Goal: Entertainment & Leisure: Browse casually

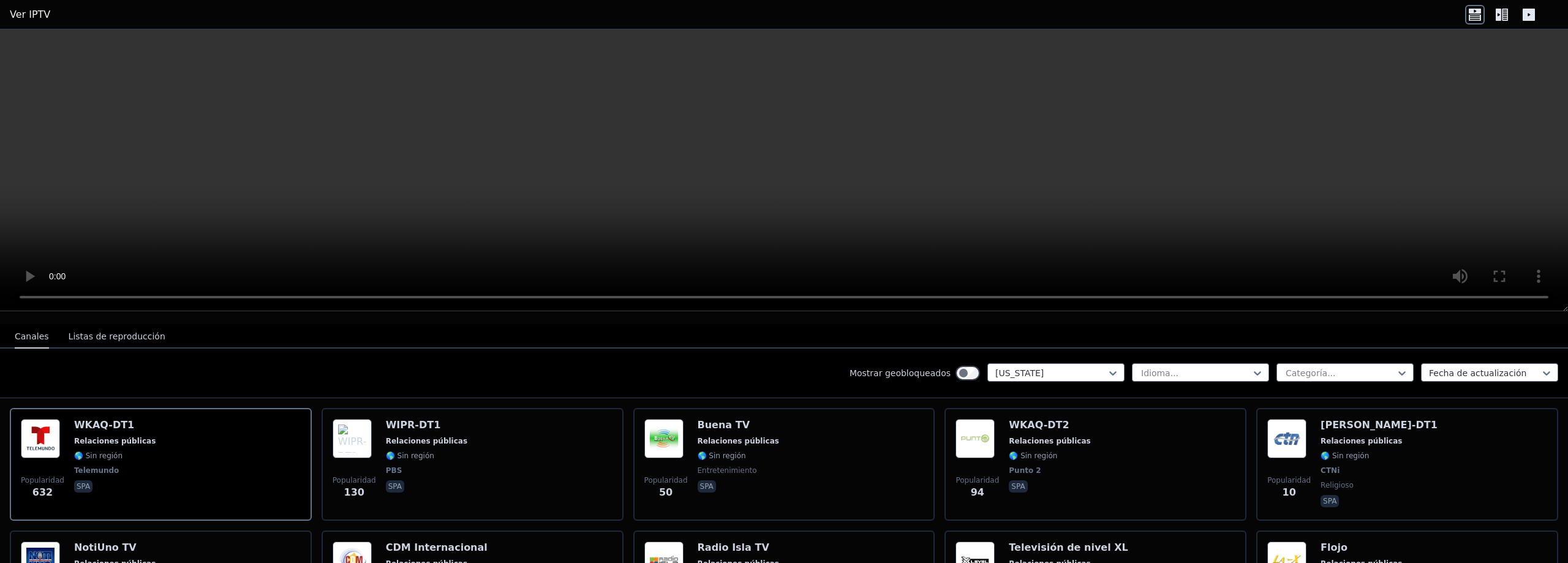
scroll to position [122, 0]
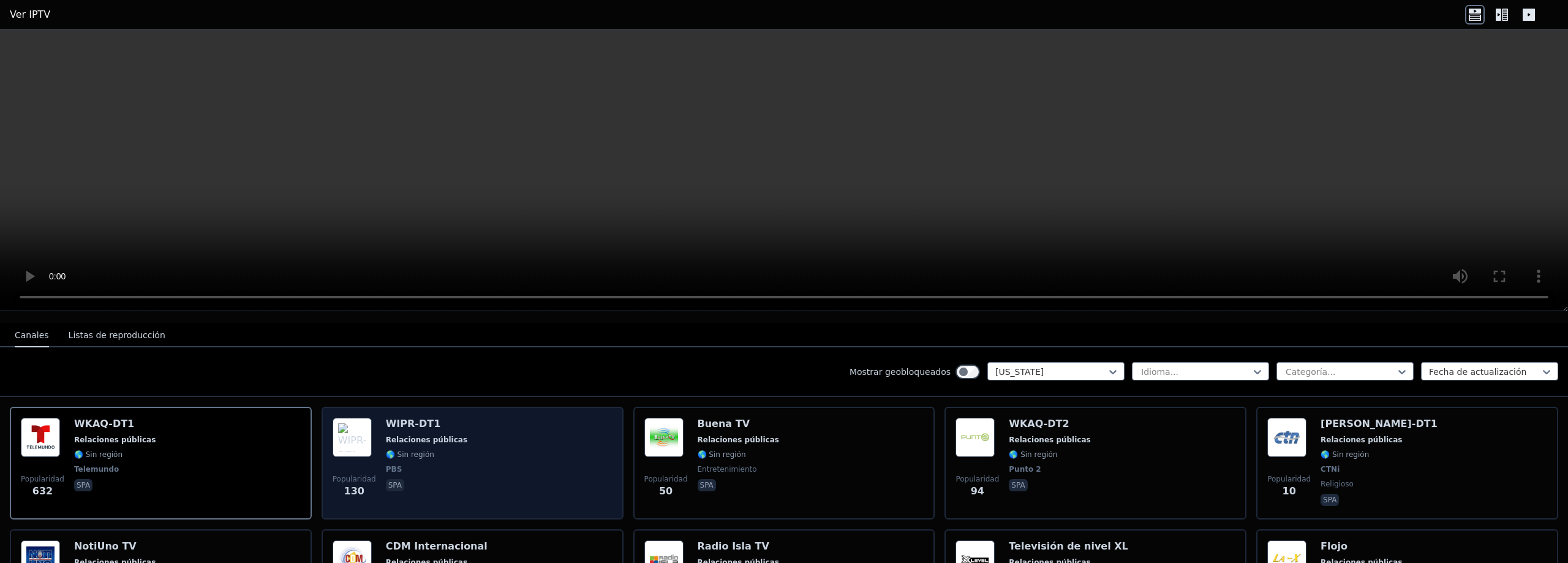
click at [396, 419] on font "WIPR-DT1" at bounding box center [413, 424] width 55 height 12
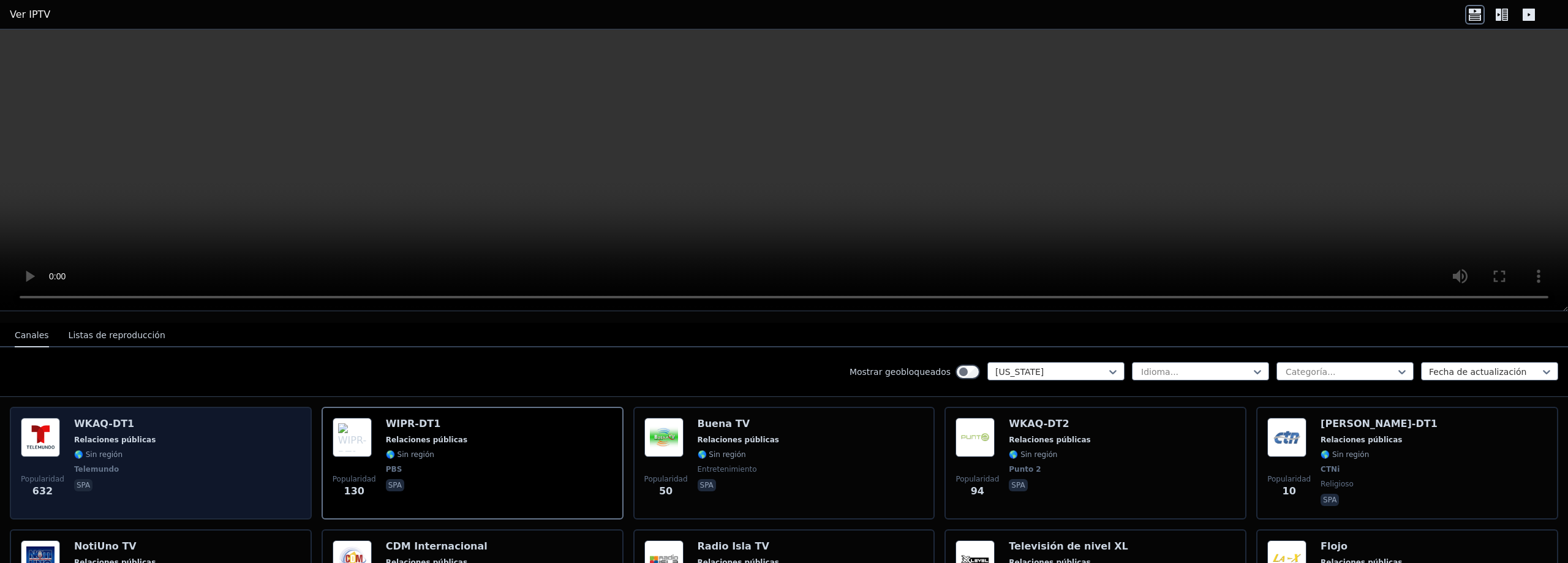
click at [118, 424] on div "WKAQ-DT1 Relaciones públicas 🌎 Sin región Telemundo spa" at bounding box center [115, 463] width 81 height 91
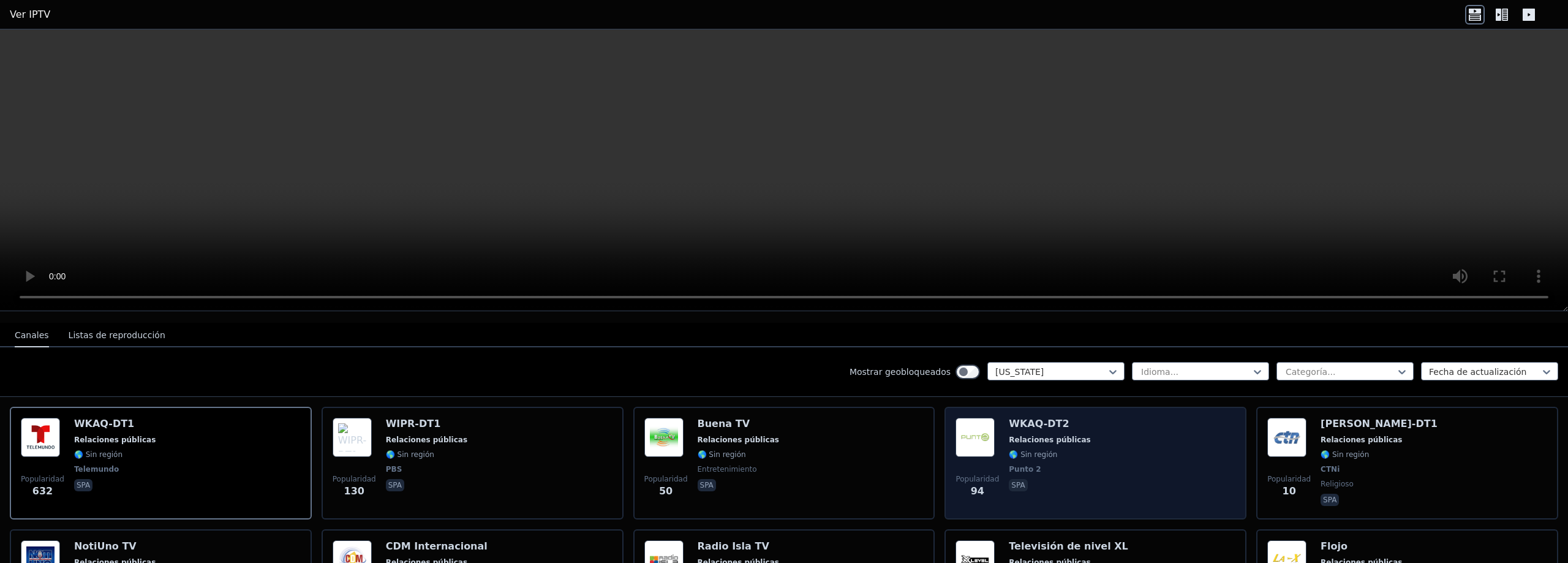
click at [1107, 436] on div "Popularidad 94 WKAQ-DT2 Relaciones públicas 🌎 Sin región Punto 2 spa" at bounding box center [1095, 463] width 280 height 91
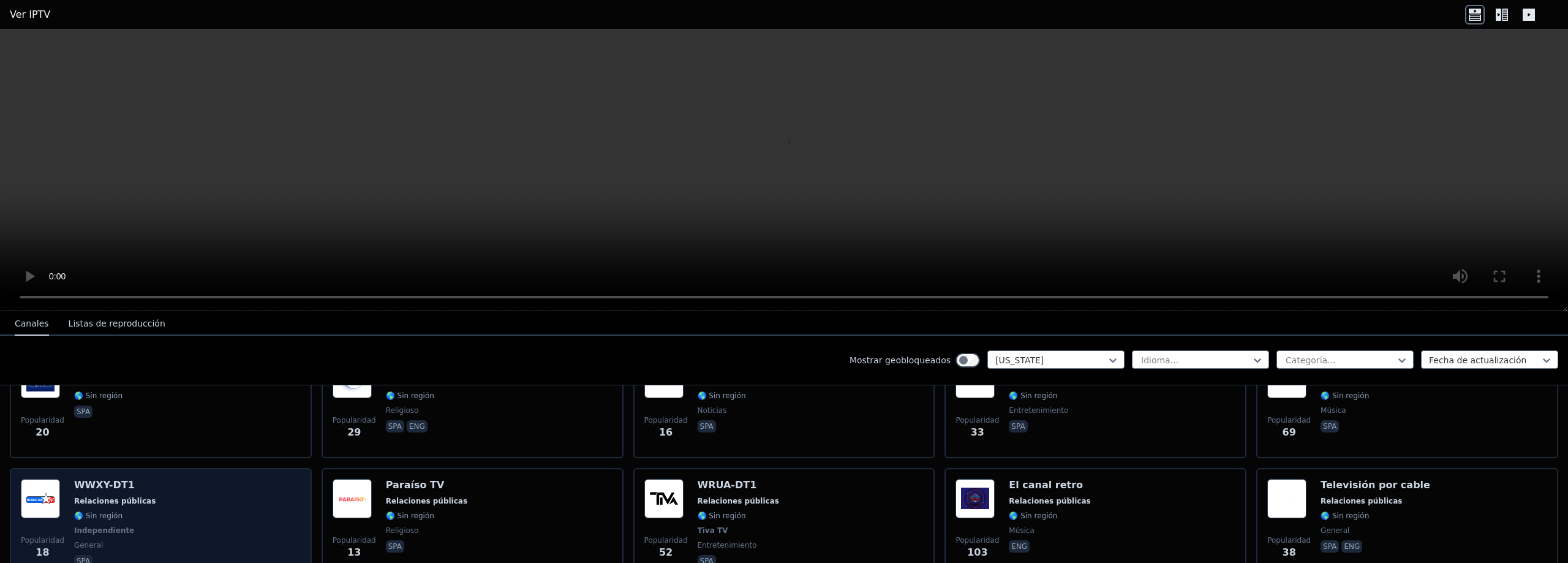
scroll to position [306, 0]
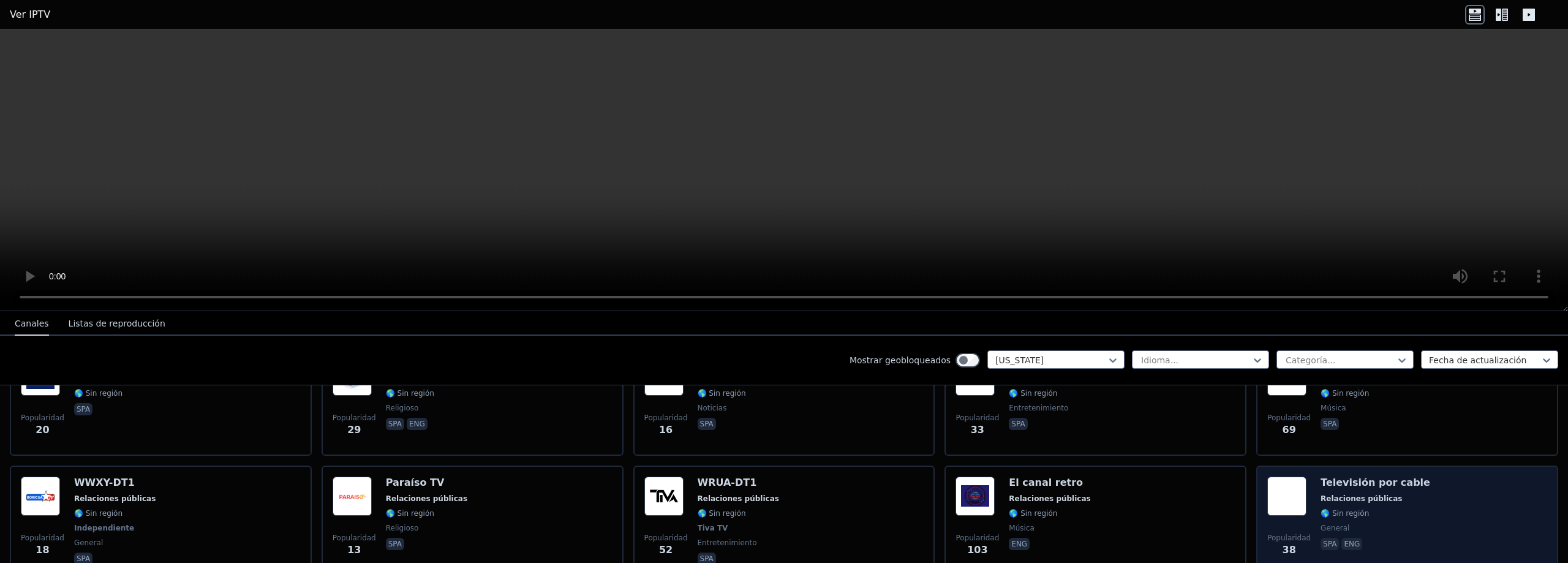
click at [1321, 477] on font "Televisión por cable" at bounding box center [1375, 483] width 110 height 12
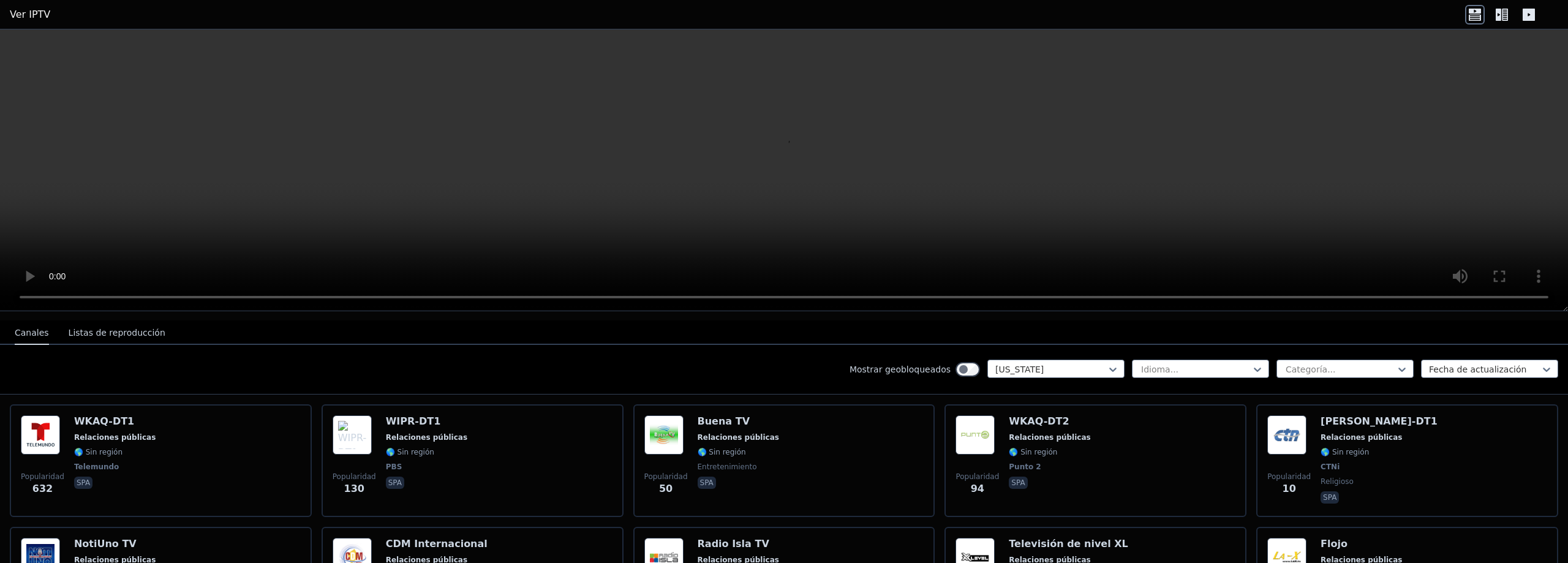
scroll to position [122, 0]
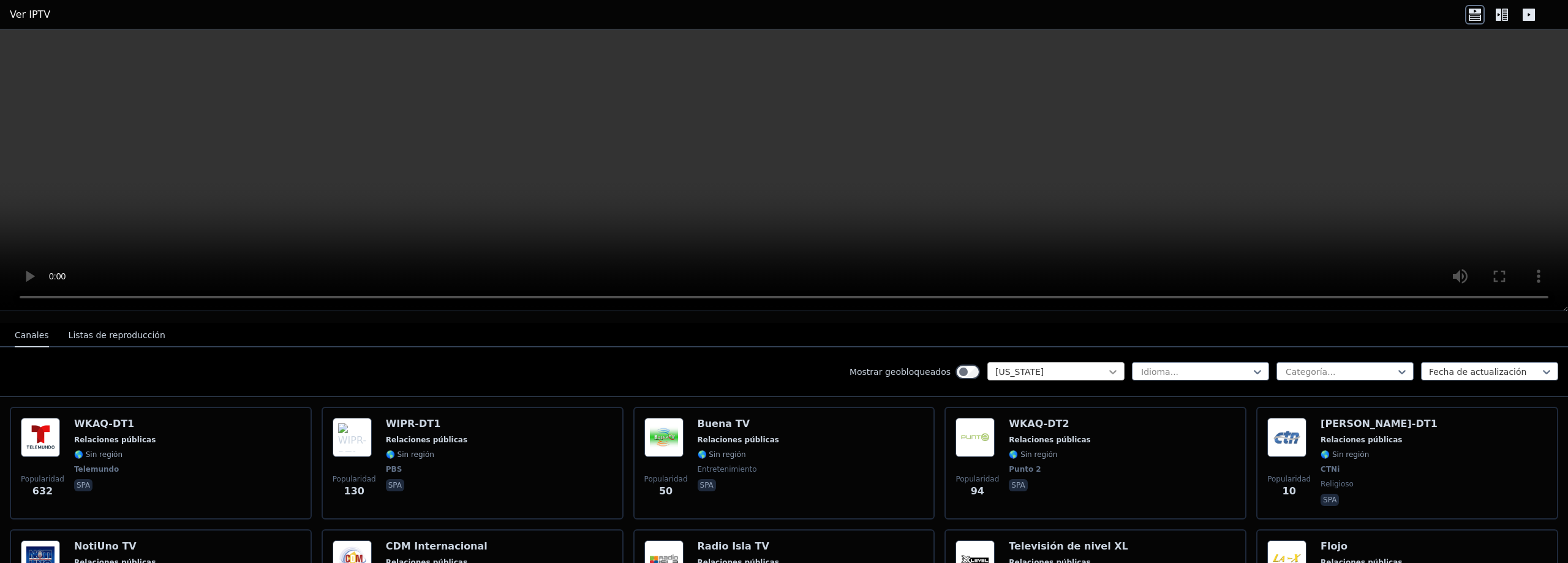
click at [1107, 365] on icon at bounding box center [1113, 371] width 12 height 12
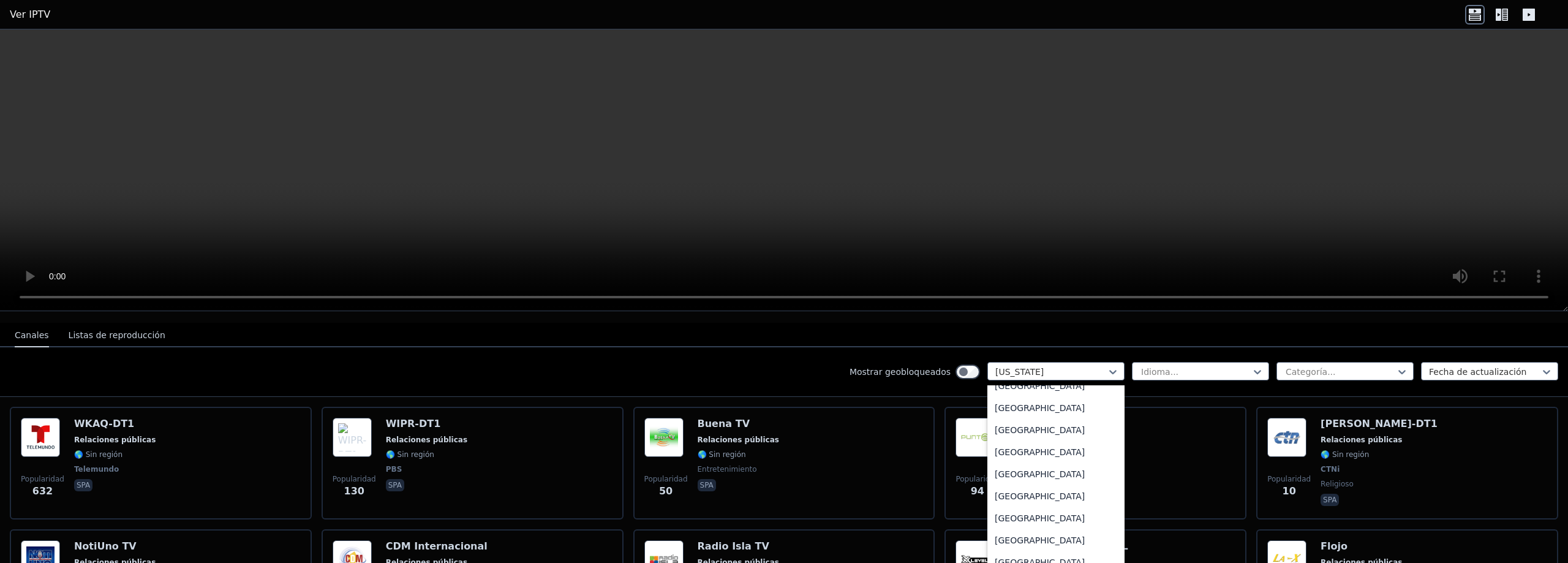
scroll to position [1820, 0]
click at [1029, 412] on div "[GEOGRAPHIC_DATA]" at bounding box center [1055, 408] width 137 height 22
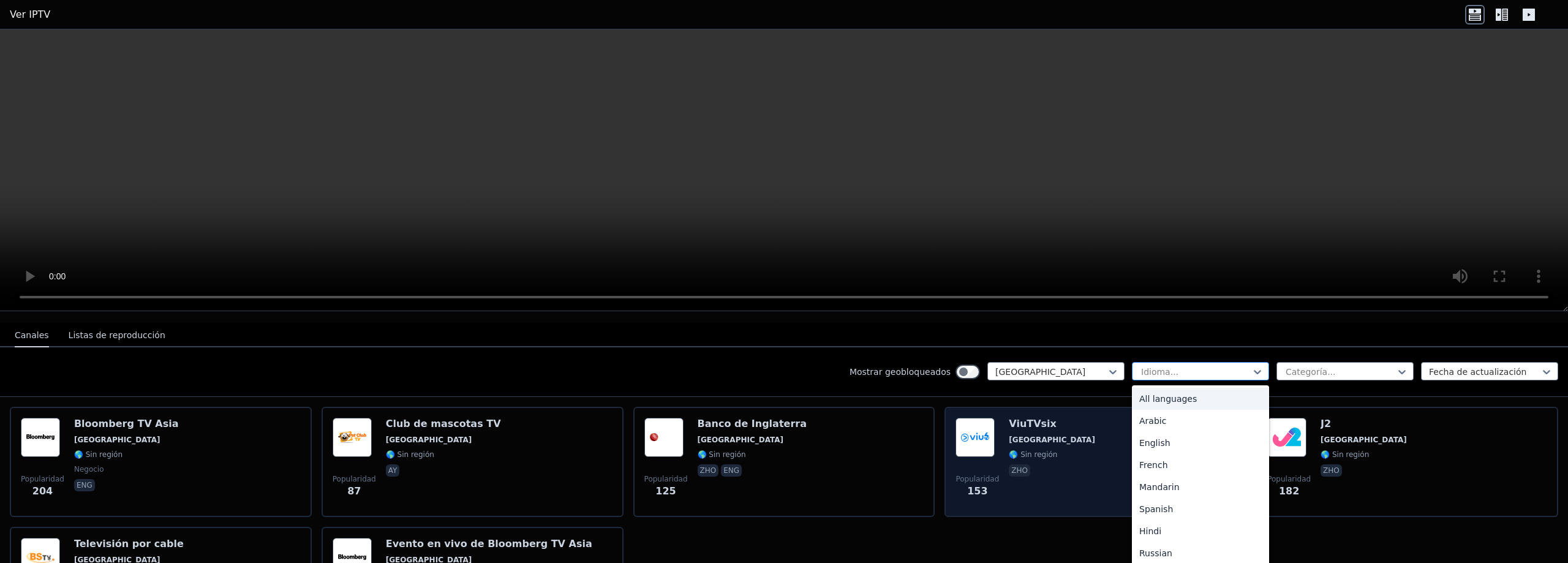
click at [1230, 369] on div "Idioma..." at bounding box center [1200, 370] width 137 height 18
click at [1159, 504] on font "Español" at bounding box center [1155, 508] width 33 height 9
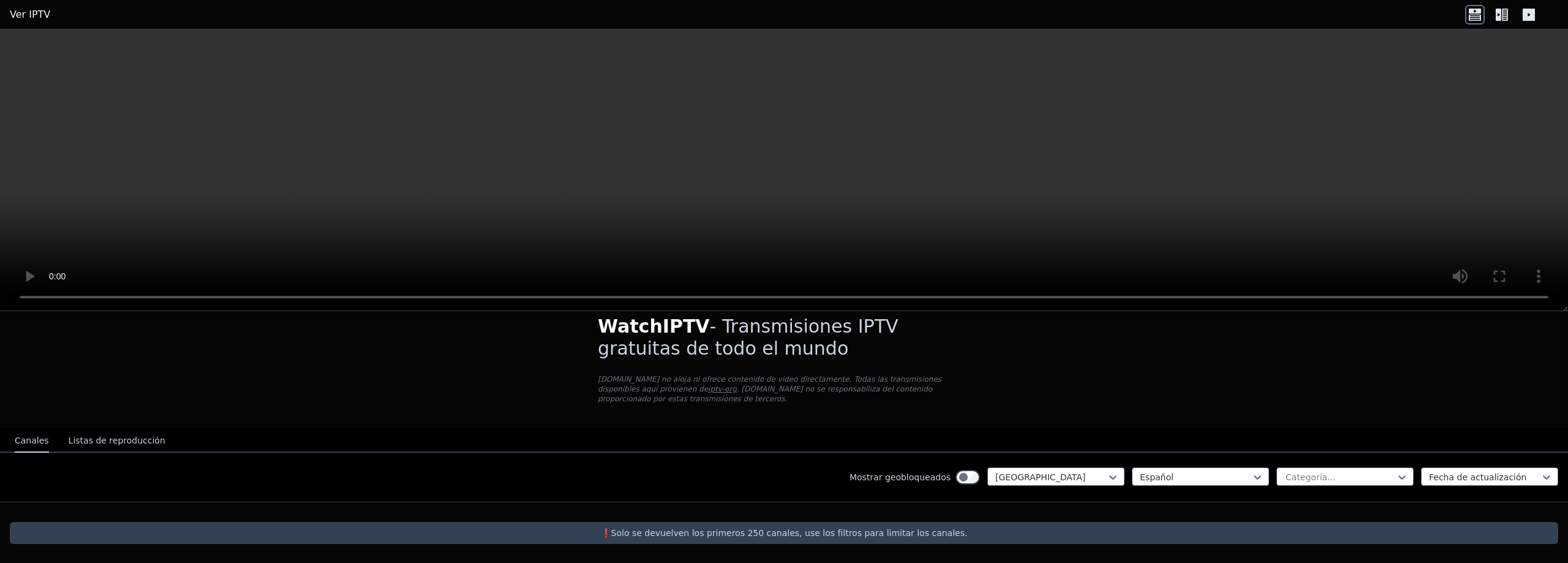
scroll to position [8, 0]
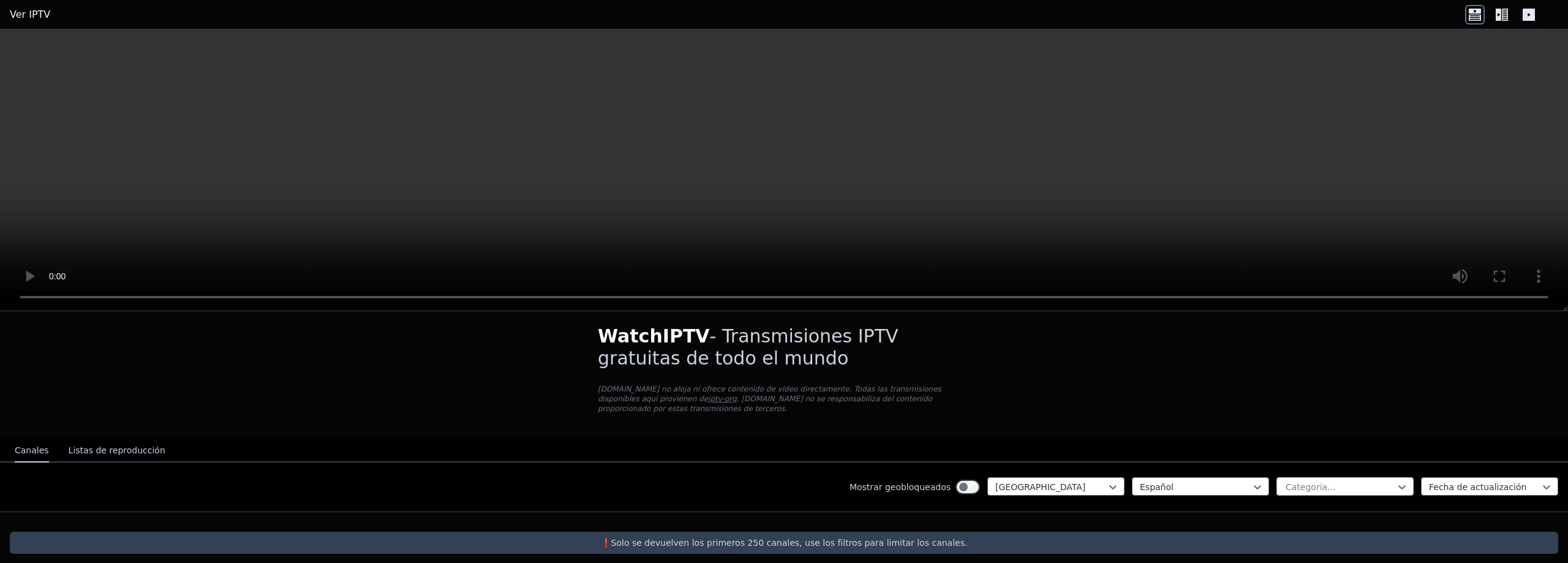
click at [1344, 483] on div "Categoría..." at bounding box center [1345, 485] width 137 height 18
click at [1339, 509] on font "Todas las categorías" at bounding box center [1327, 513] width 87 height 9
click at [1477, 481] on div at bounding box center [1484, 487] width 111 height 12
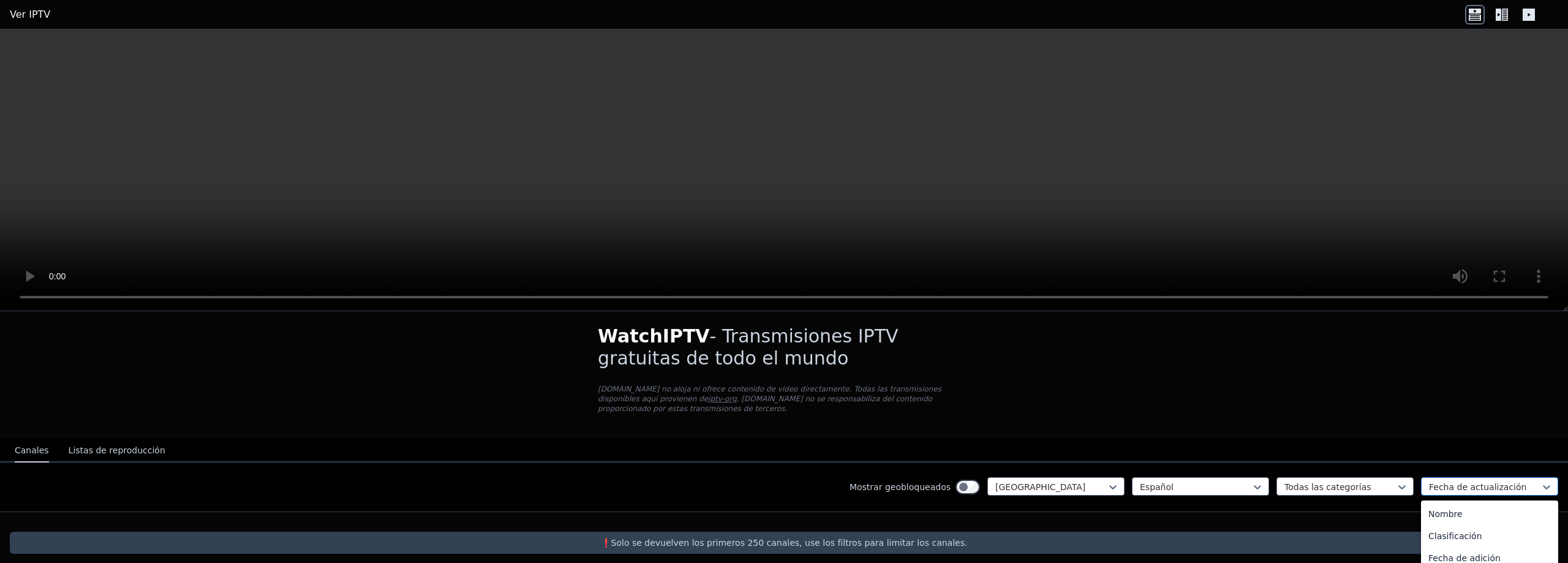
click at [1477, 481] on div at bounding box center [1484, 487] width 111 height 12
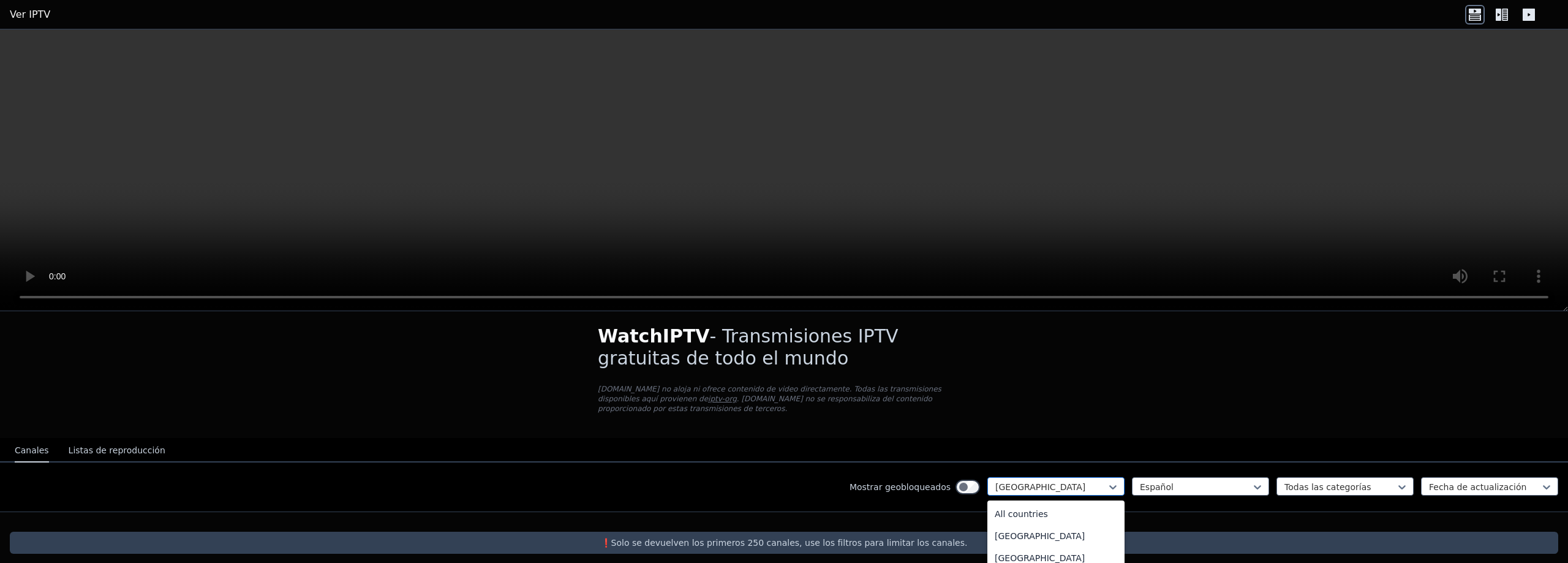
click at [1045, 481] on div at bounding box center [1051, 487] width 111 height 12
click at [1028, 514] on div "[GEOGRAPHIC_DATA]" at bounding box center [1055, 509] width 137 height 22
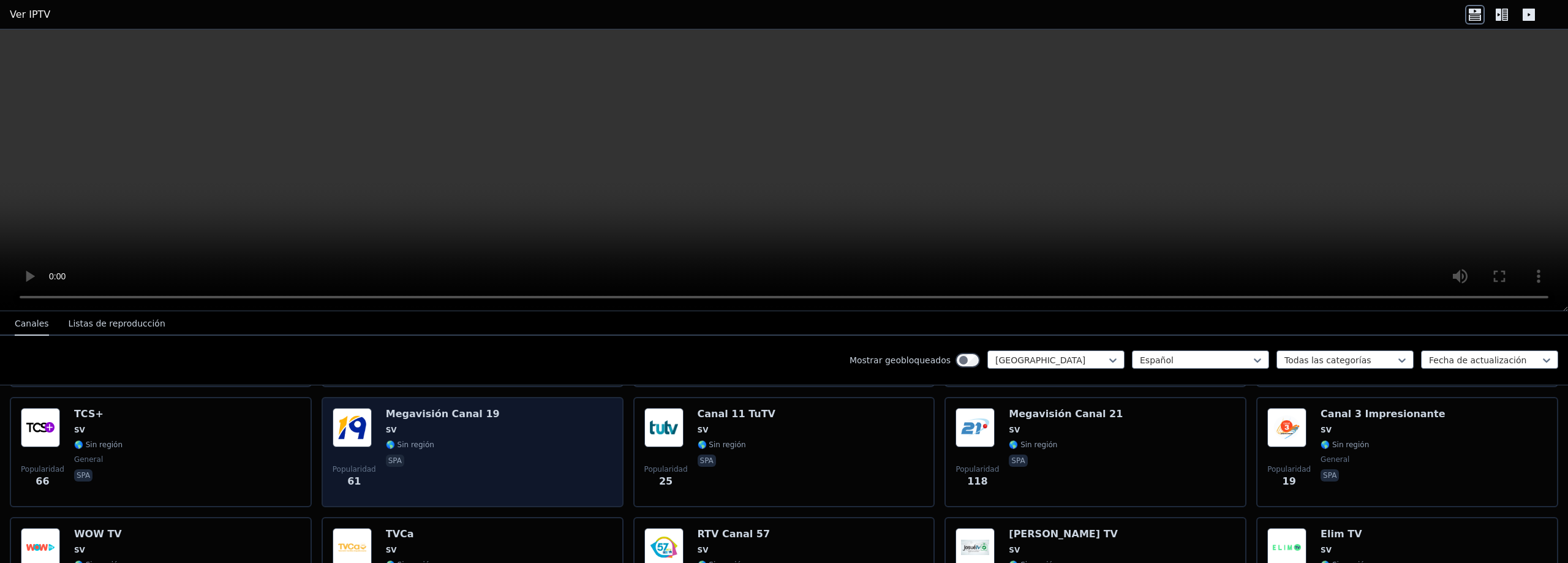
click at [455, 454] on span "spa" at bounding box center [442, 461] width 114 height 15
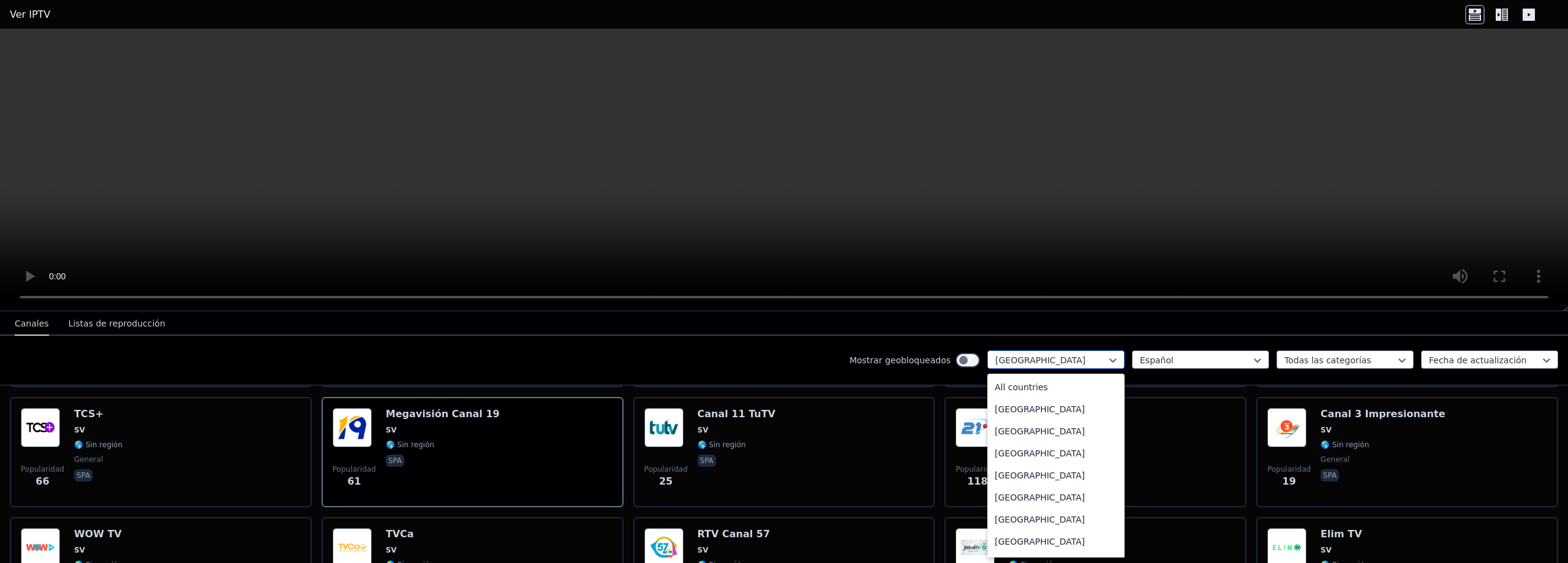
click at [1090, 355] on div at bounding box center [1051, 360] width 111 height 12
click at [1037, 401] on div "[GEOGRAPHIC_DATA]" at bounding box center [1055, 402] width 137 height 22
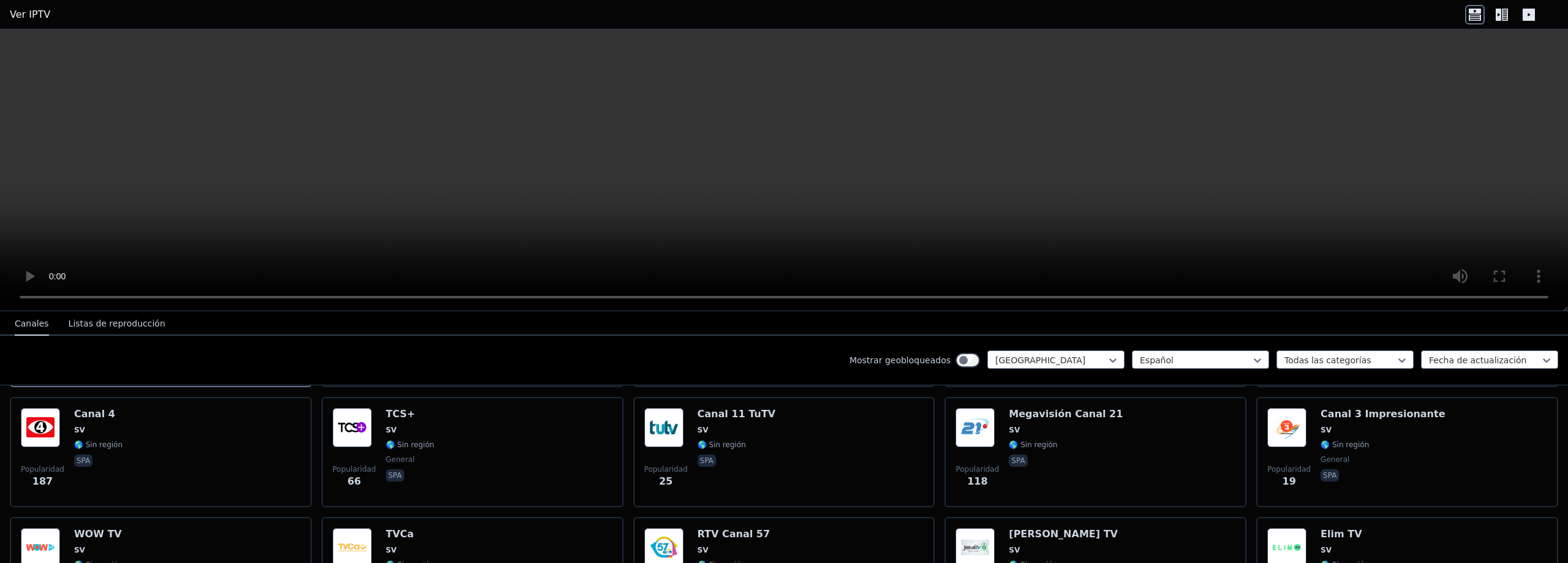
scroll to position [8, 0]
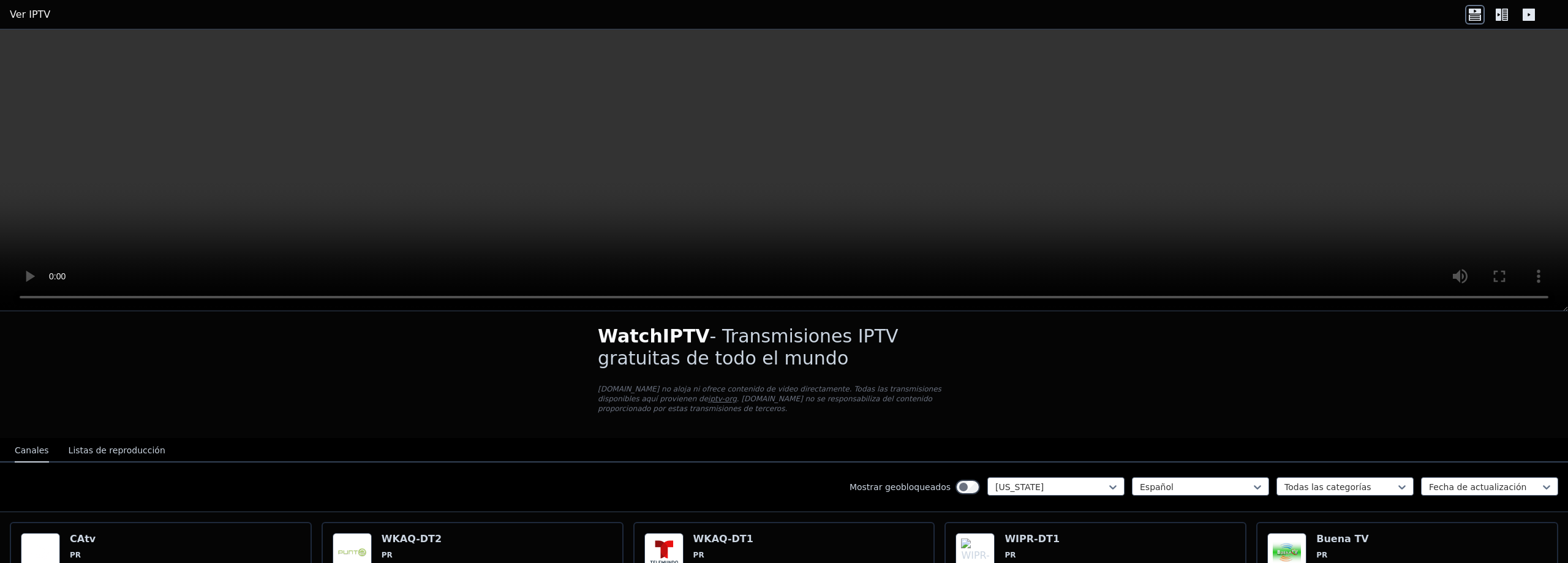
scroll to position [252, 0]
